Goal: Navigation & Orientation: Understand site structure

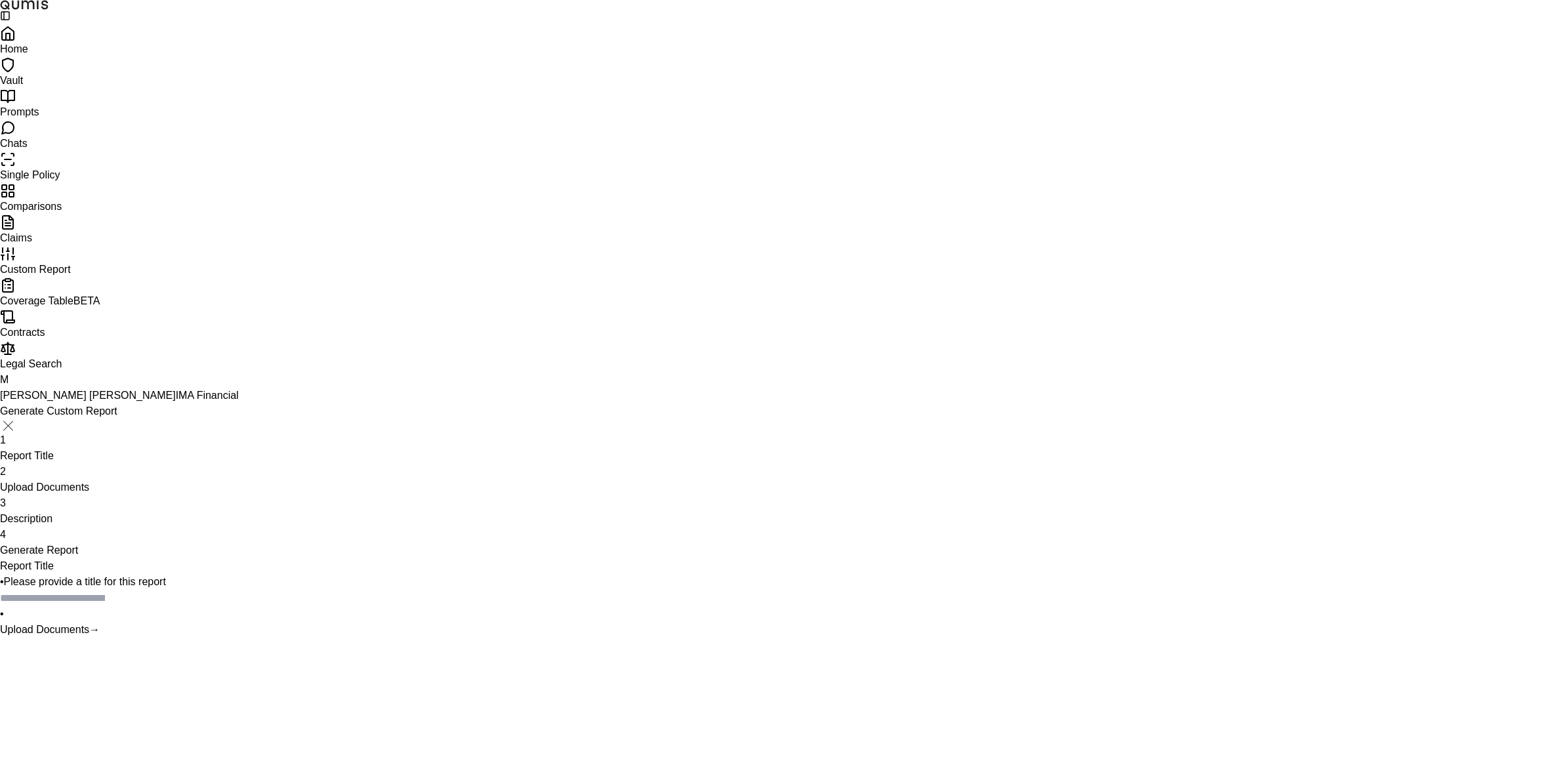
click at [90, 149] on link "Chats" at bounding box center [784, 134] width 1568 height 29
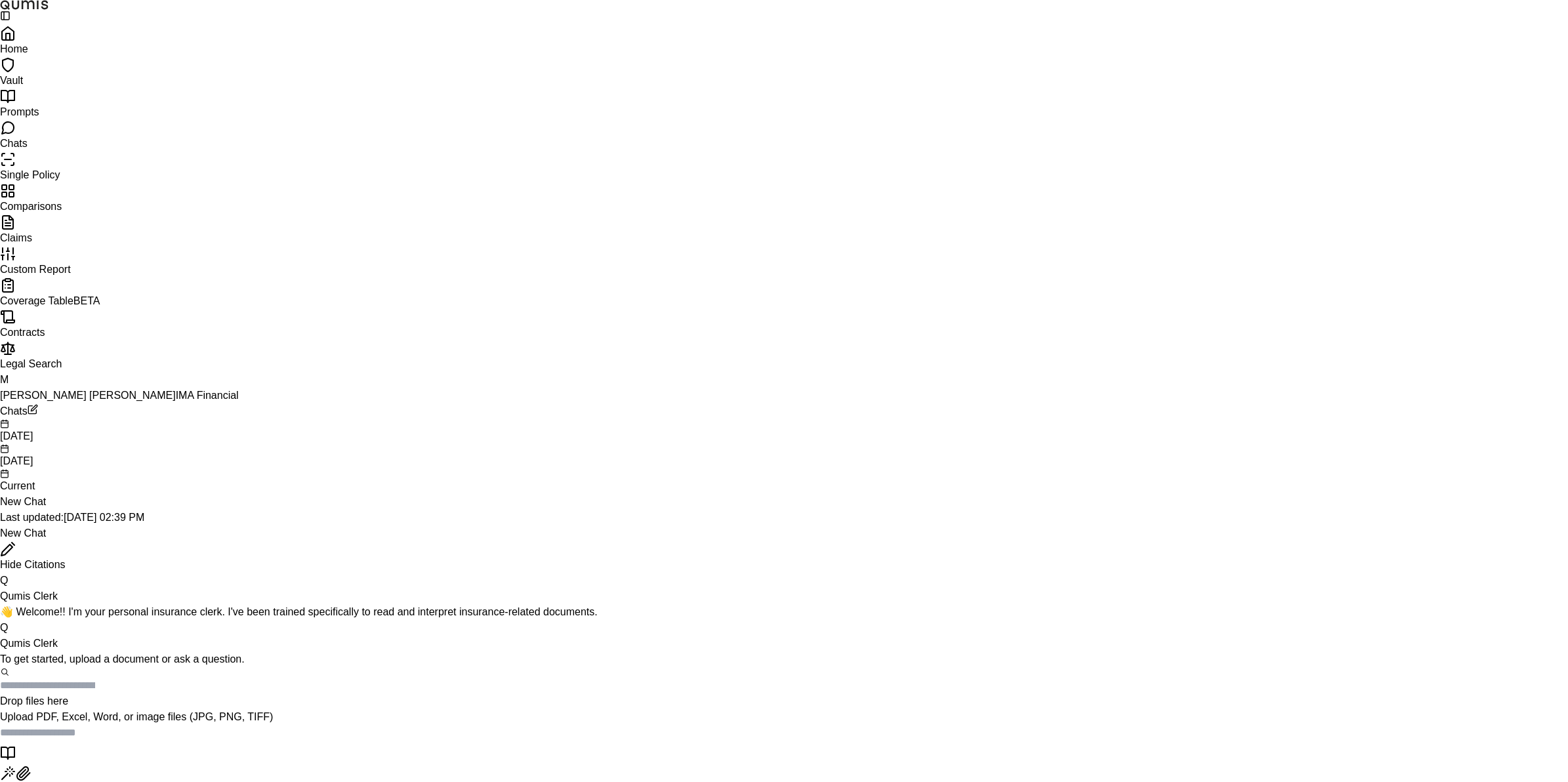
click at [86, 117] on link "Prompts" at bounding box center [784, 102] width 1568 height 29
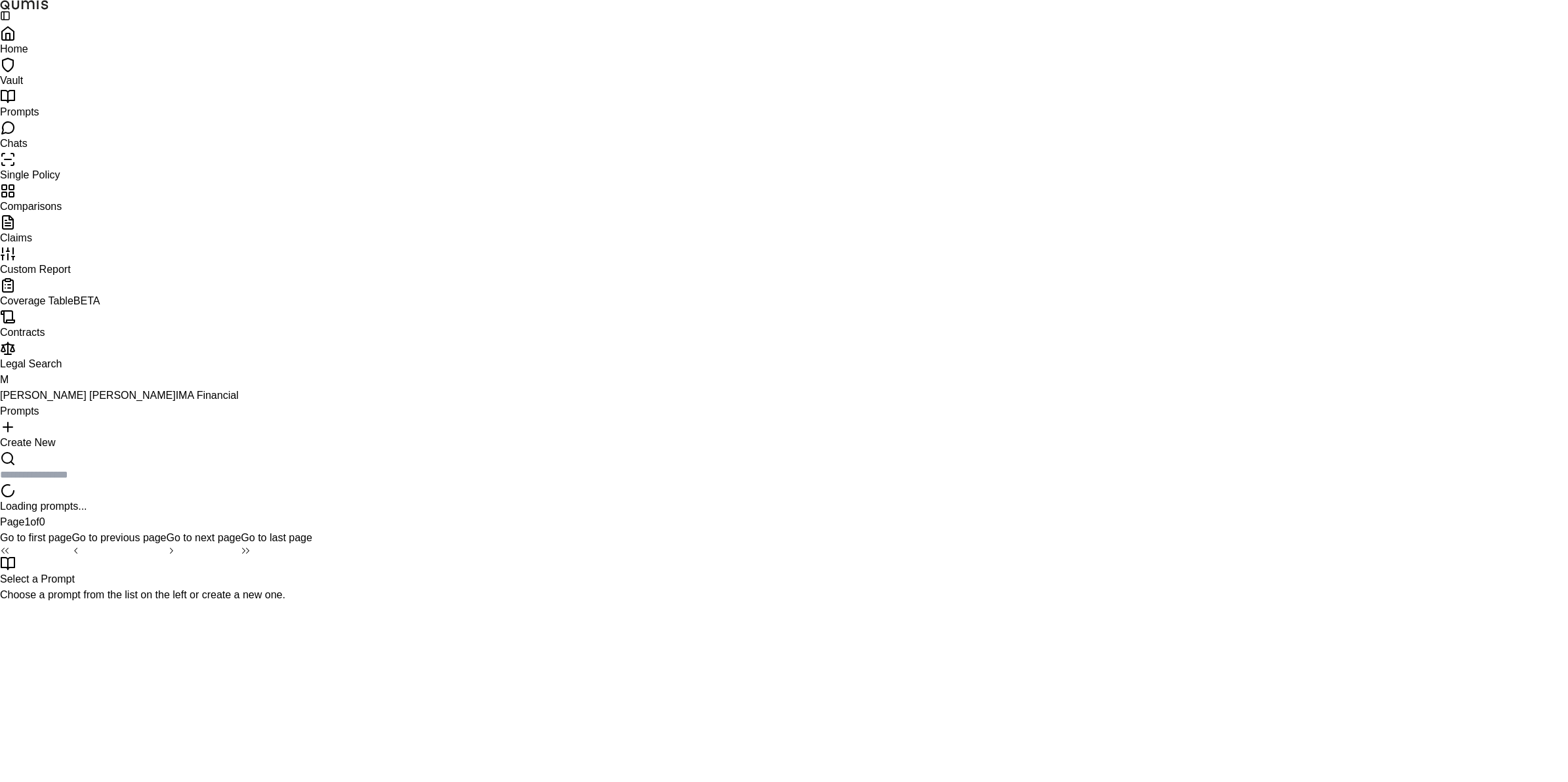
click at [105, 212] on link "Comparisons" at bounding box center [784, 197] width 1568 height 29
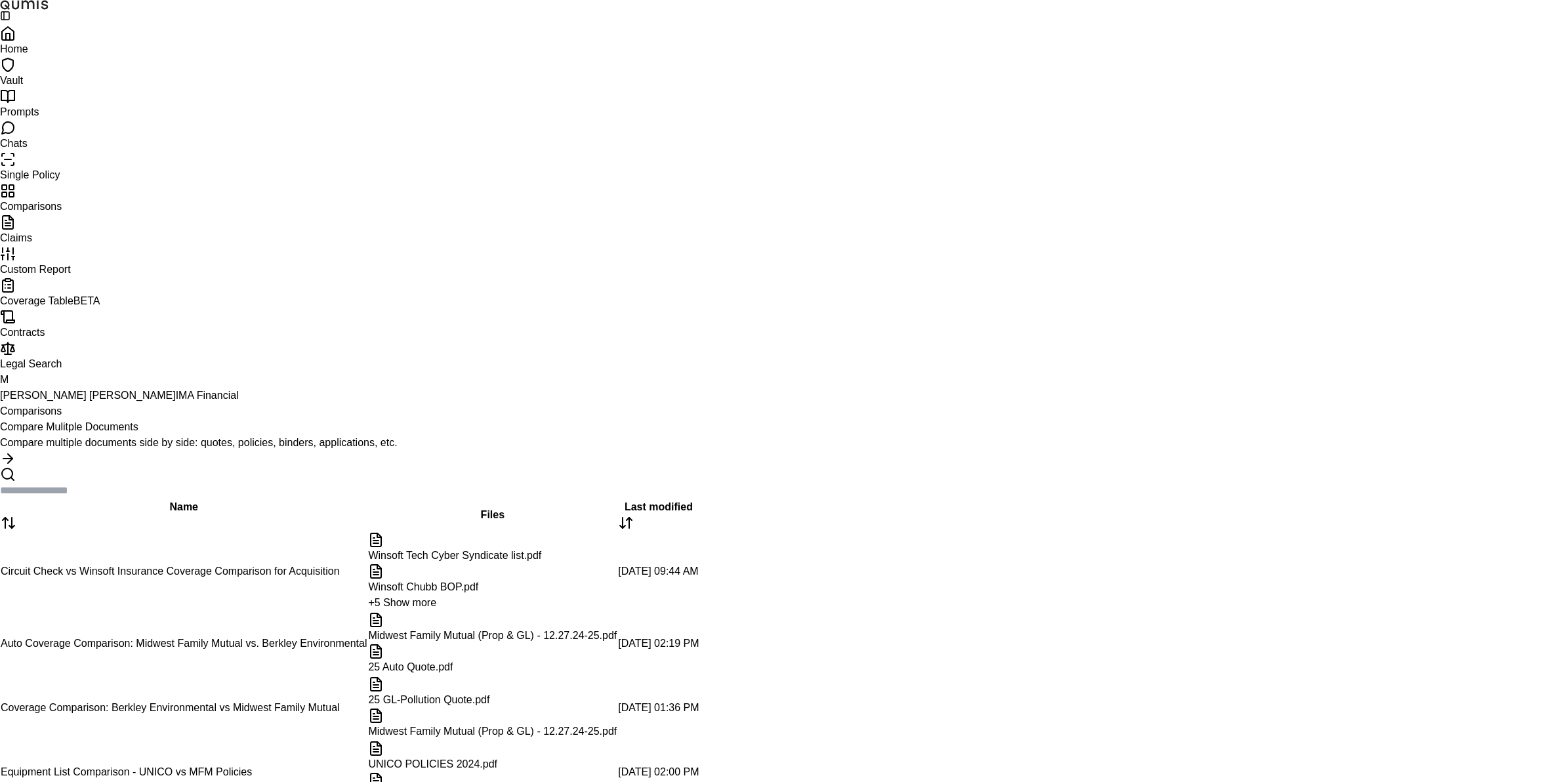
click at [105, 243] on link "Claims" at bounding box center [784, 228] width 1568 height 29
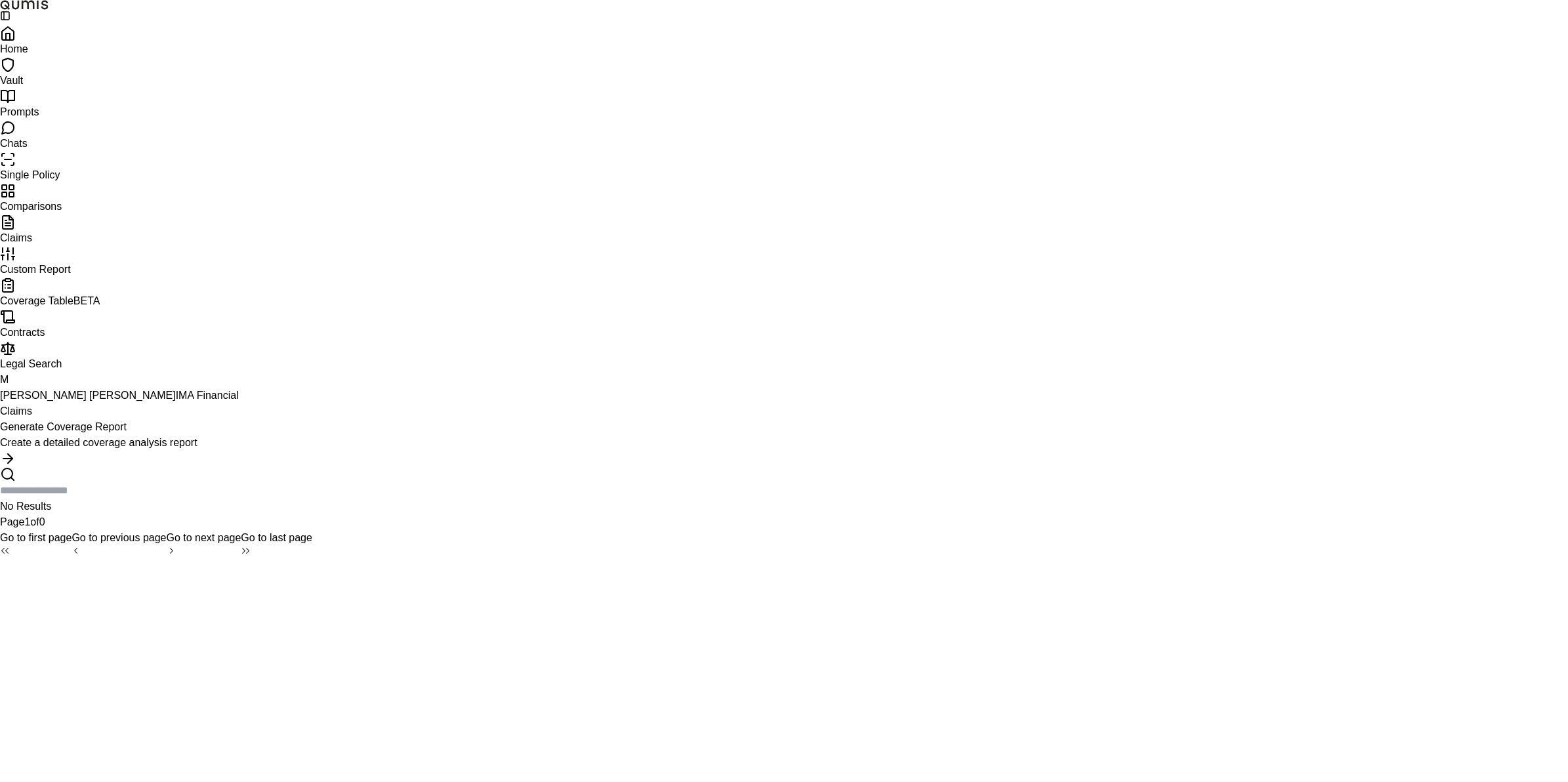
click at [71, 275] on span "Custom Report" at bounding box center [35, 269] width 71 height 11
